Goal: Book appointment/travel/reservation

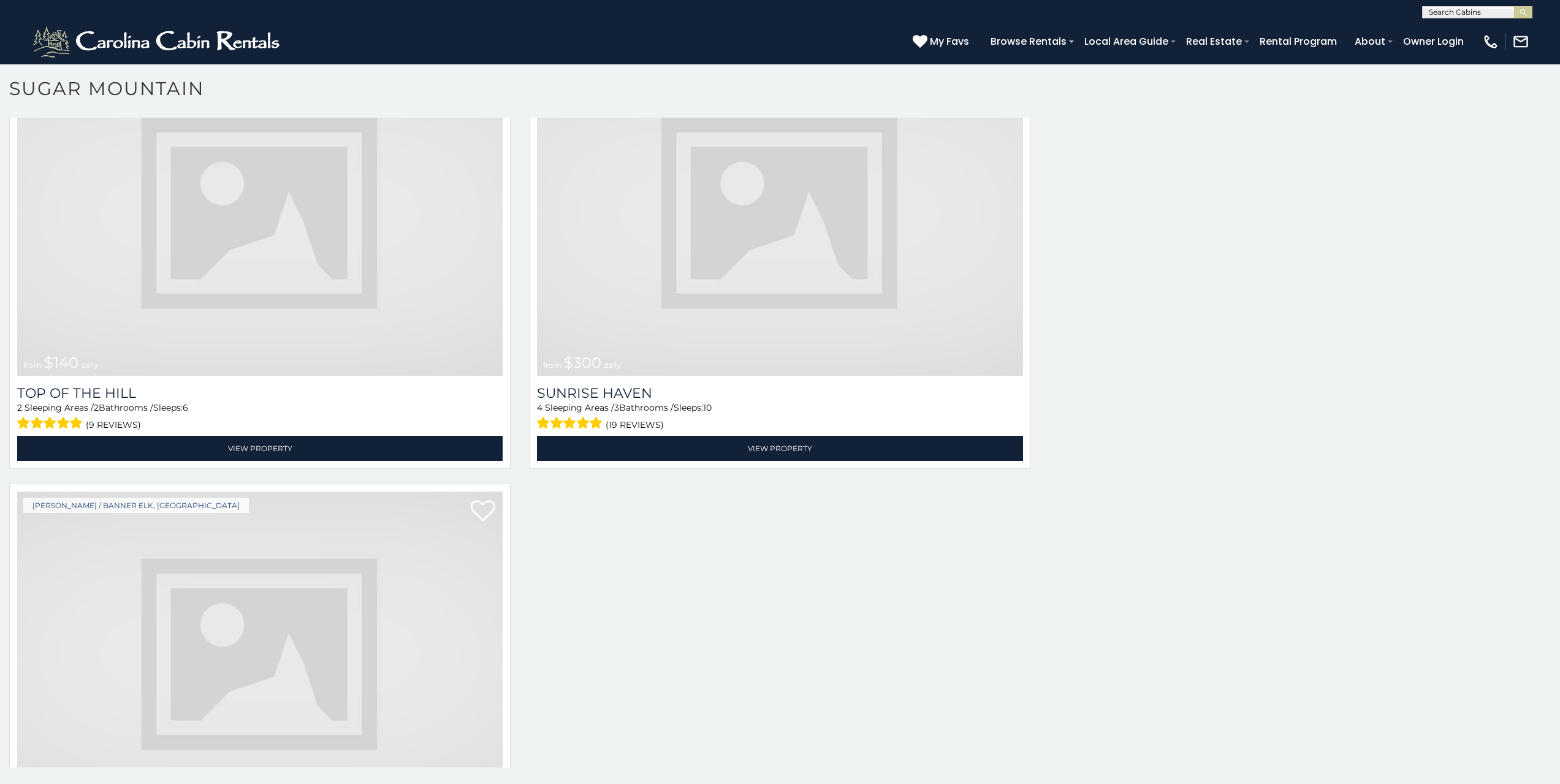
scroll to position [6810, 0]
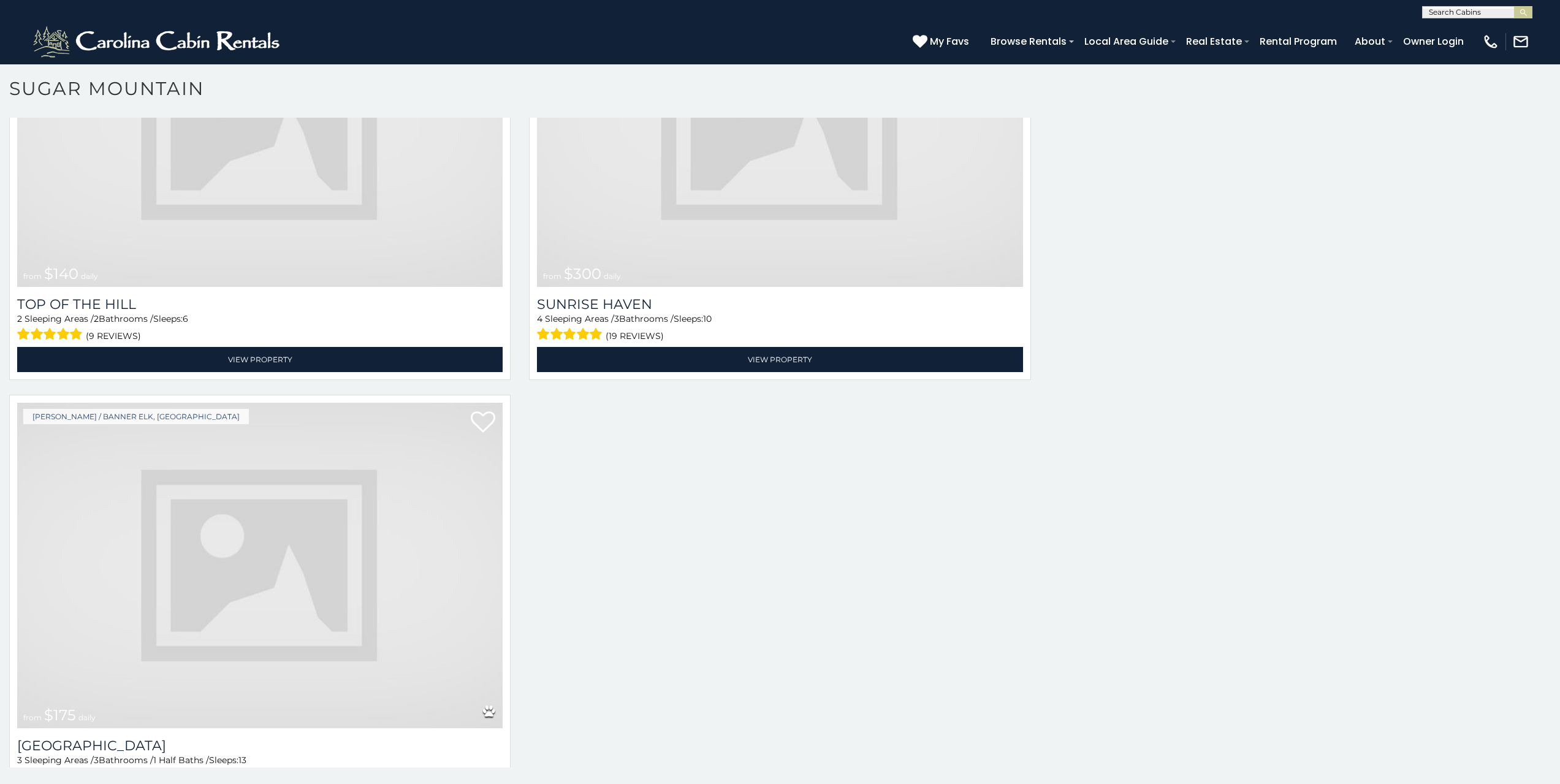
click at [222, 538] on img at bounding box center [260, 565] width 485 height 326
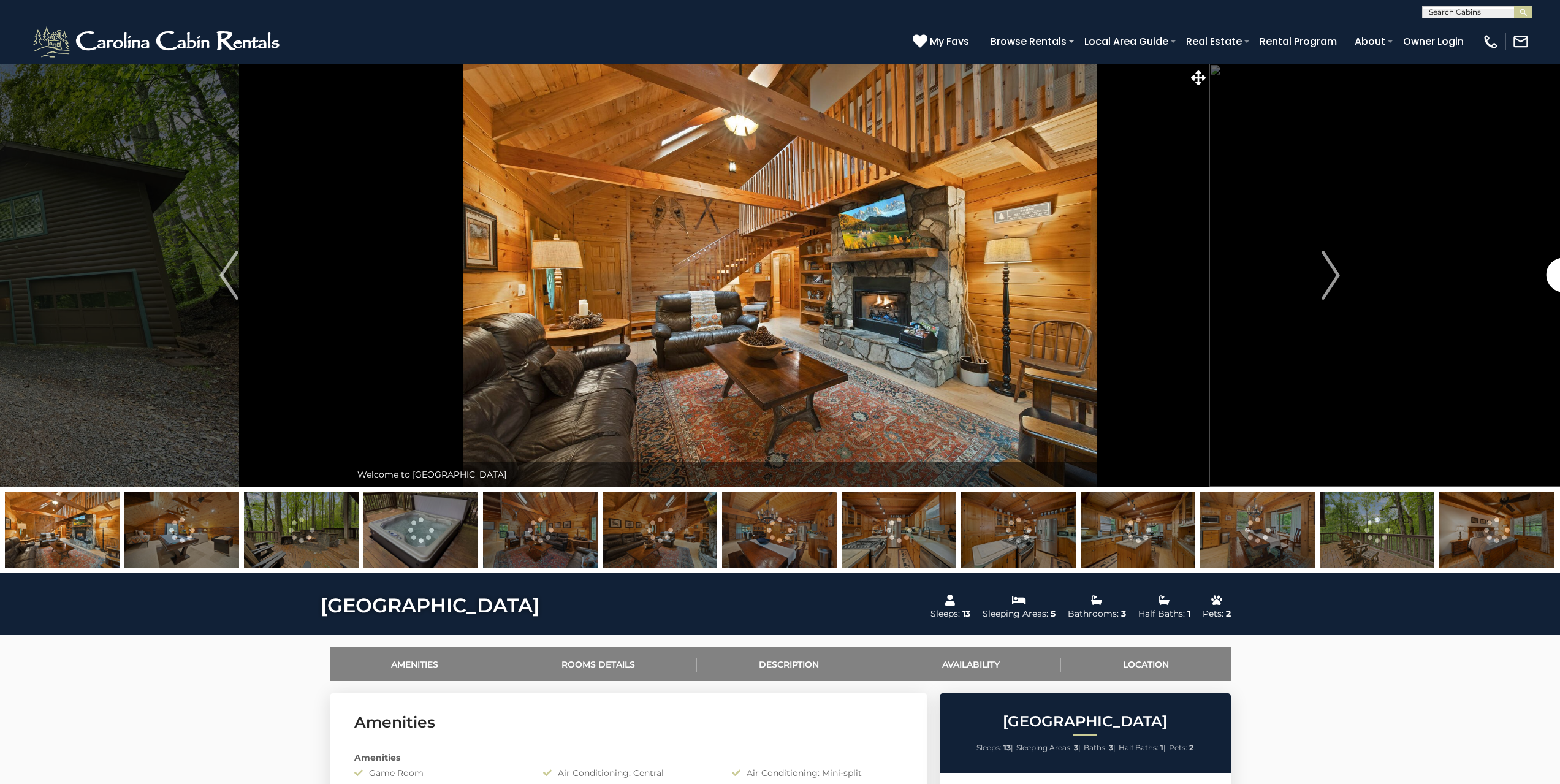
scroll to position [50, 0]
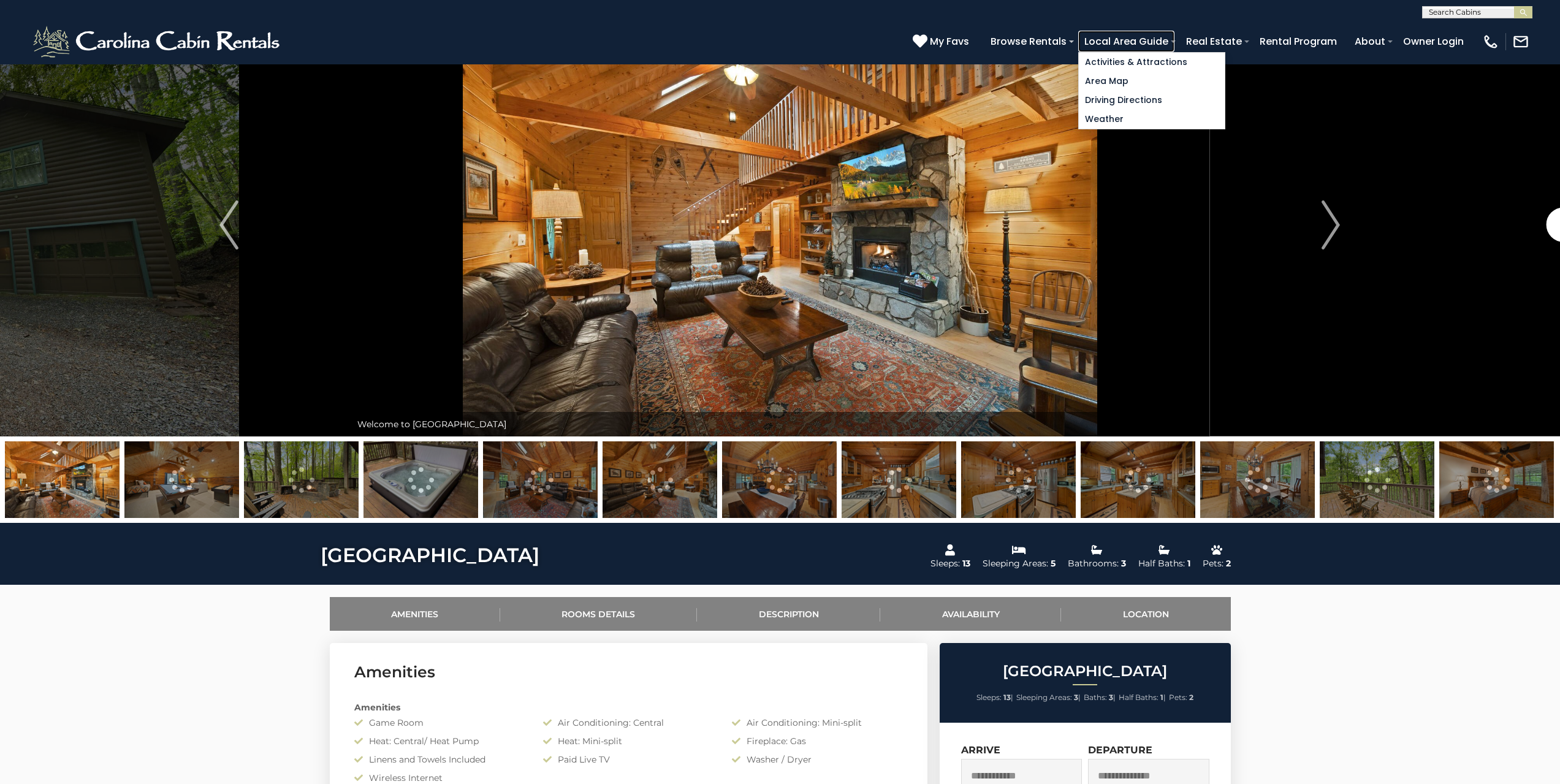
click at [1154, 47] on link "Local Area Guide" at bounding box center [1126, 41] width 96 height 21
